Goal: Go to known website: Access a specific website the user already knows

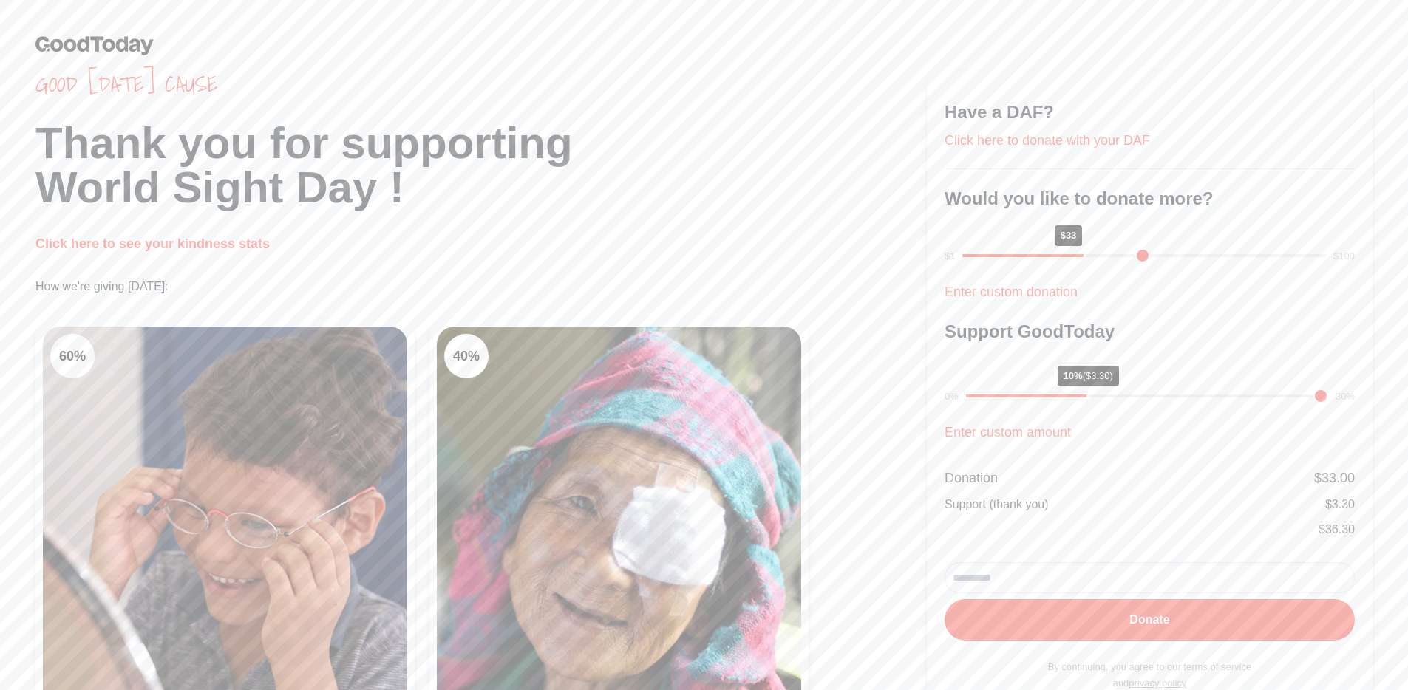
click at [122, 43] on img at bounding box center [94, 45] width 118 height 20
